Goal: Task Accomplishment & Management: Manage account settings

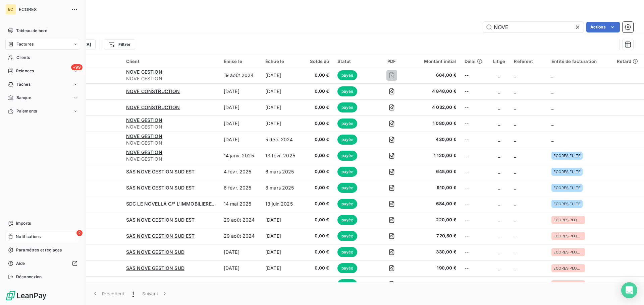
click at [30, 235] on span "Notifications" at bounding box center [28, 237] width 25 height 6
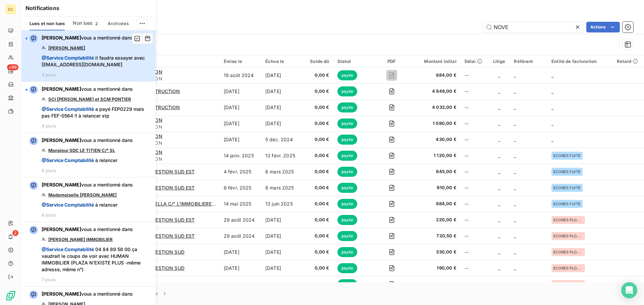
click at [91, 61] on span "@ Service Comptabilité il faudra essayer avec [EMAIL_ADDRESS][DOMAIN_NAME]" at bounding box center [97, 61] width 110 height 13
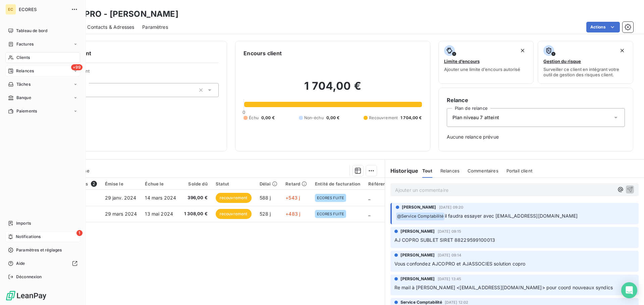
click at [21, 71] on span "Relances" at bounding box center [25, 71] width 18 height 6
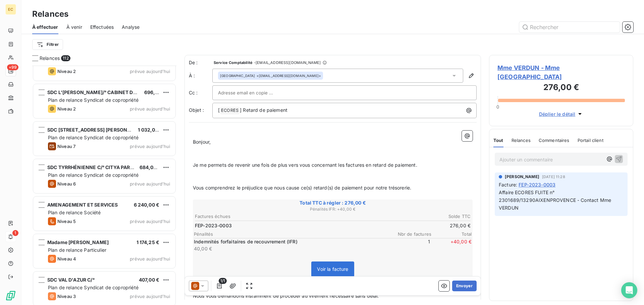
scroll to position [3967, 0]
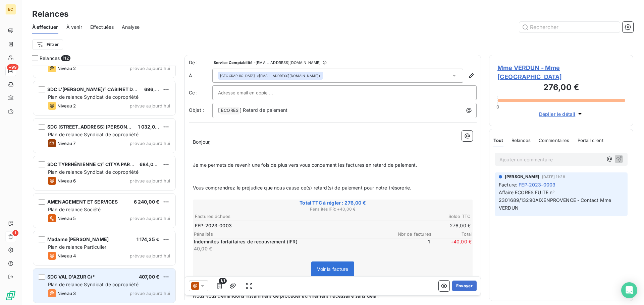
click at [124, 289] on div "SDC VAL D'AZUR C/° 407,00 € Plan de relance Syndicat de copropriété Niveau 3 pr…" at bounding box center [104, 286] width 142 height 34
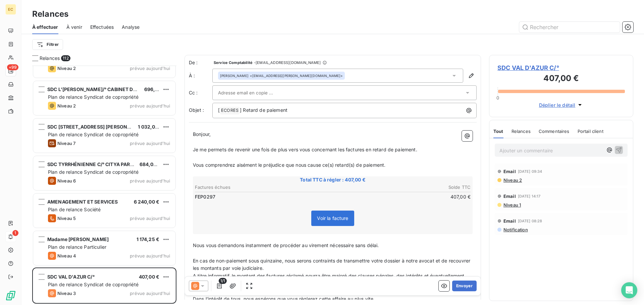
click at [464, 93] on icon at bounding box center [467, 93] width 7 height 7
click at [509, 180] on span "Niveau 2" at bounding box center [512, 180] width 19 height 5
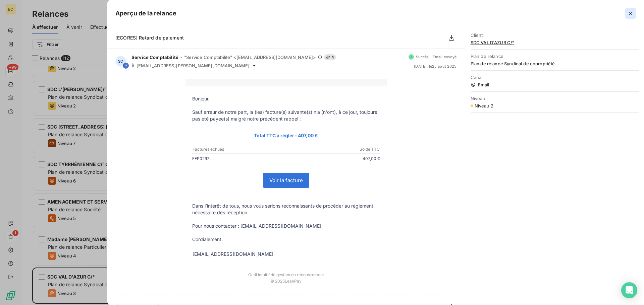
click at [631, 14] on icon "button" at bounding box center [630, 13] width 3 height 3
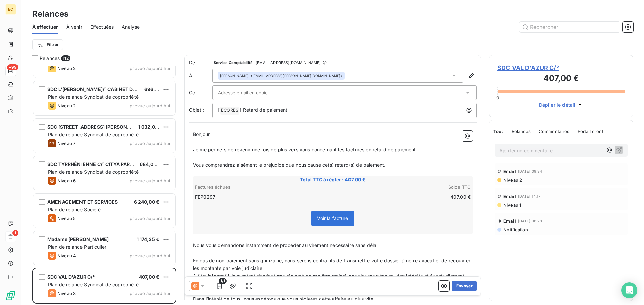
click at [515, 68] on span "SDC VAL D'AZUR C/°" at bounding box center [560, 67] width 127 height 9
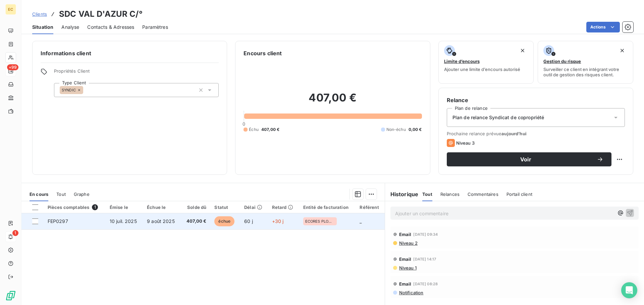
click at [142, 222] on td "10 juil. 2025" at bounding box center [124, 222] width 37 height 16
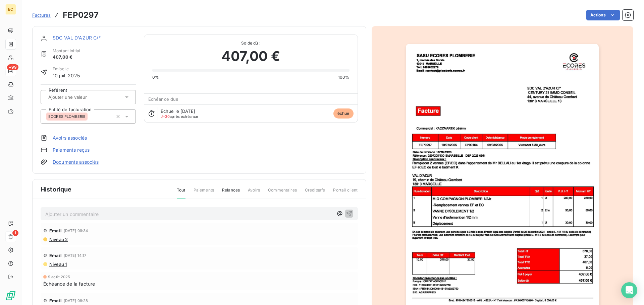
click at [461, 175] on img "button" at bounding box center [502, 180] width 193 height 273
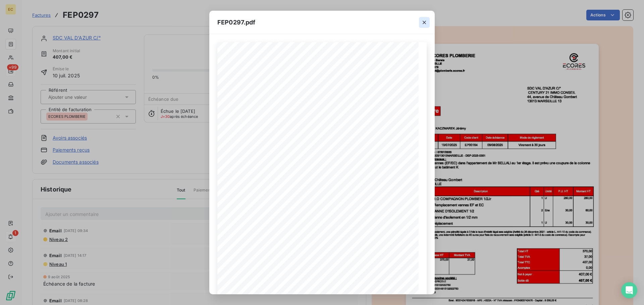
click at [423, 22] on icon "button" at bounding box center [424, 22] width 7 height 7
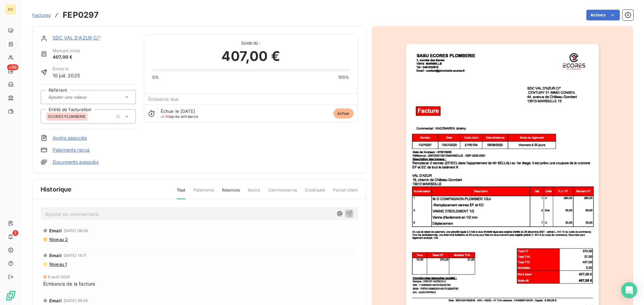
click at [479, 167] on img "button" at bounding box center [502, 180] width 193 height 273
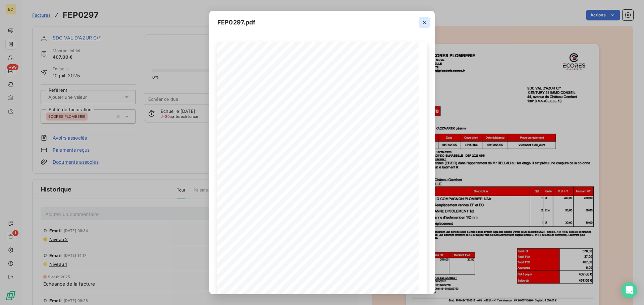
click at [423, 22] on icon "button" at bounding box center [424, 22] width 7 height 7
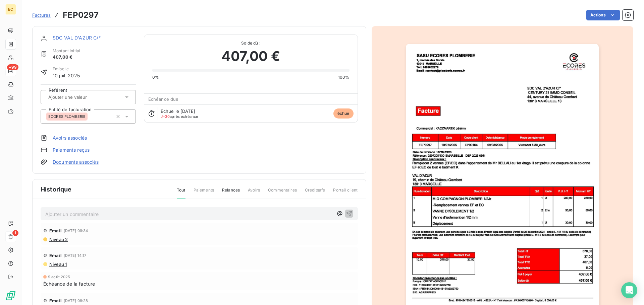
click at [488, 194] on img "button" at bounding box center [502, 180] width 193 height 273
